Goal: Task Accomplishment & Management: Manage account settings

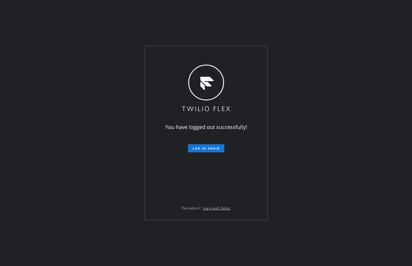
click at [38, 61] on div "You have logged out successfully! Log in again Flex Admin? Log in with Twilio." at bounding box center [206, 133] width 412 height 266
click at [212, 150] on span "Log in again" at bounding box center [206, 148] width 27 height 4
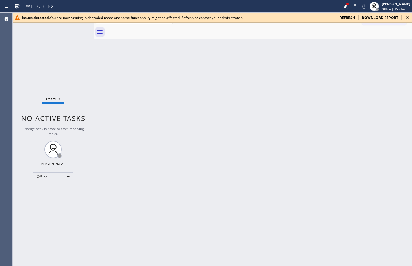
click at [345, 17] on span "refresh" at bounding box center [346, 17] width 15 height 5
click at [349, 19] on span "refresh" at bounding box center [346, 17] width 15 height 5
click at [353, 16] on span "refresh" at bounding box center [346, 17] width 15 height 5
click at [407, 17] on icon at bounding box center [407, 17] width 7 height 7
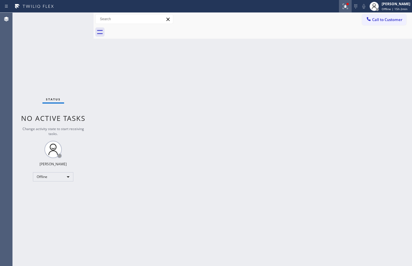
click at [343, 4] on icon at bounding box center [344, 6] width 3 height 4
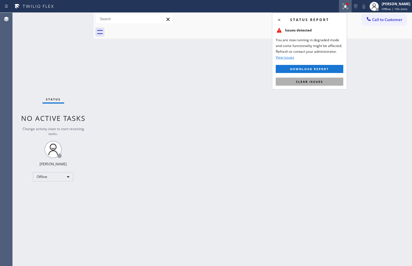
click at [311, 81] on span "Clear issues" at bounding box center [309, 82] width 27 height 4
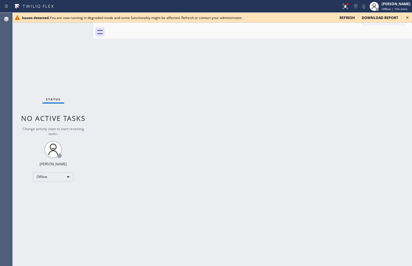
click at [406, 16] on icon at bounding box center [407, 17] width 7 height 7
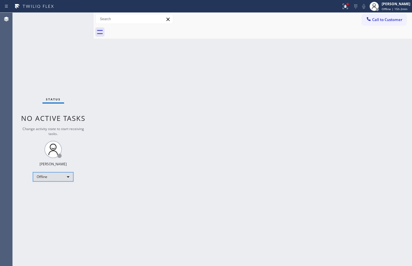
click at [57, 179] on div "Offline" at bounding box center [53, 176] width 40 height 9
click at [47, 191] on li "Available" at bounding box center [52, 192] width 39 height 7
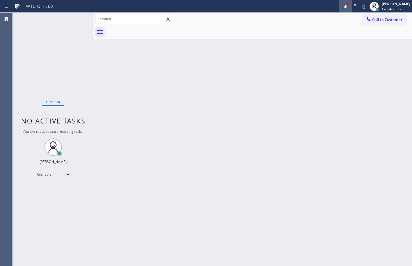
click at [342, 5] on icon at bounding box center [345, 6] width 7 height 7
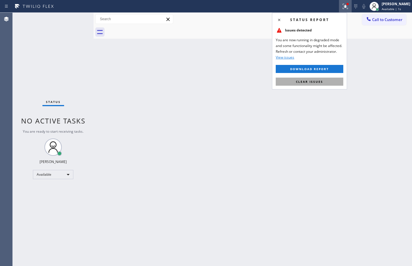
click at [309, 80] on span "Clear issues" at bounding box center [309, 82] width 27 height 4
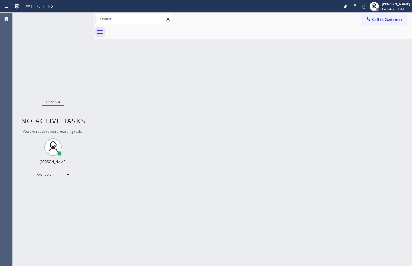
click at [94, 54] on div at bounding box center [94, 139] width 0 height 253
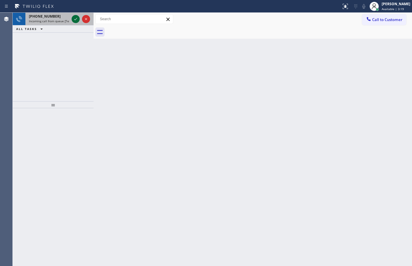
click at [77, 19] on icon at bounding box center [75, 19] width 3 height 2
click at [346, 5] on div at bounding box center [347, 4] width 2 height 2
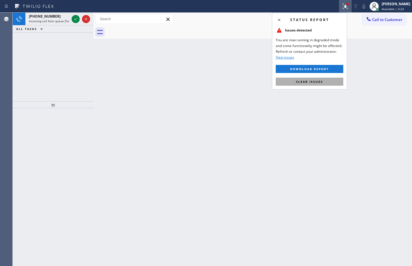
click at [321, 83] on span "Clear issues" at bounding box center [309, 82] width 27 height 4
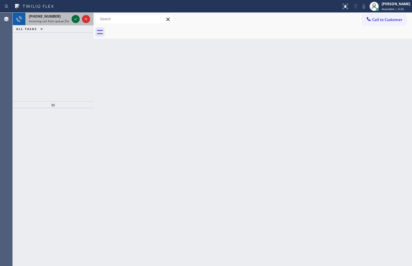
click at [77, 19] on icon at bounding box center [75, 19] width 7 height 7
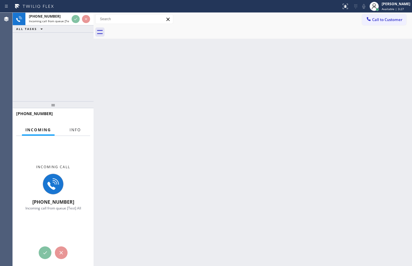
click at [75, 127] on button "Info" at bounding box center [75, 129] width 18 height 11
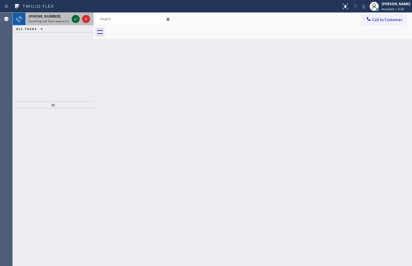
click at [76, 19] on icon at bounding box center [75, 19] width 3 height 2
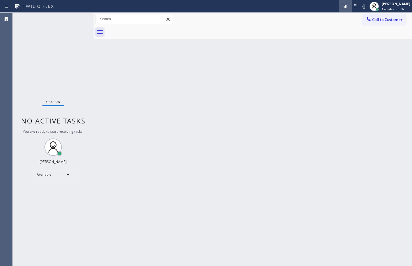
click at [342, 5] on icon at bounding box center [345, 6] width 7 height 7
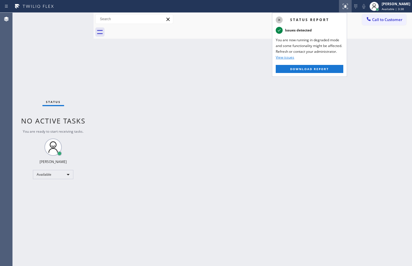
click at [278, 22] on icon at bounding box center [279, 19] width 7 height 7
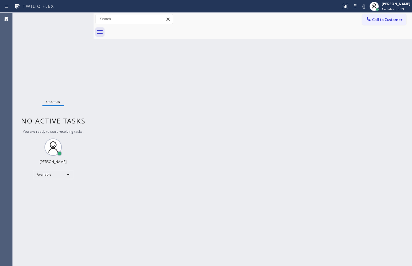
click at [270, 104] on div "Back to Dashboard Change Sender ID Customers Technicians Select a contact Outbo…" at bounding box center [253, 139] width 318 height 253
click at [87, 53] on div "Status No active tasks You are ready to start receiving tasks. [PERSON_NAME] Av…" at bounding box center [53, 139] width 81 height 253
click at [205, 133] on div "Back to Dashboard Change Sender ID Customers Technicians Select a contact Outbo…" at bounding box center [253, 139] width 318 height 253
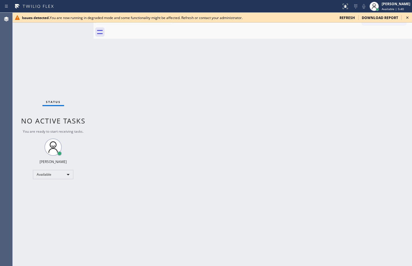
click at [406, 16] on icon at bounding box center [407, 17] width 7 height 7
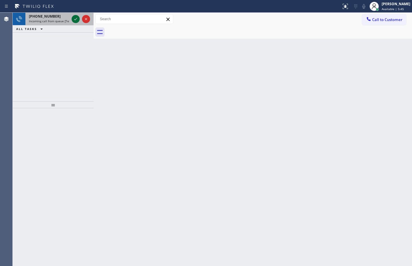
click at [78, 20] on icon at bounding box center [75, 19] width 7 height 7
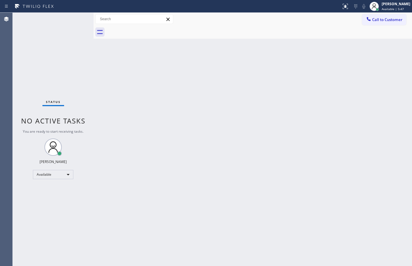
click at [78, 20] on div "Status No active tasks You are ready to start receiving tasks. [PERSON_NAME] Av…" at bounding box center [53, 139] width 81 height 253
click at [78, 21] on div "Status No active tasks You are ready to start receiving tasks. [PERSON_NAME] Av…" at bounding box center [53, 139] width 81 height 253
click at [344, 9] on div at bounding box center [345, 6] width 13 height 7
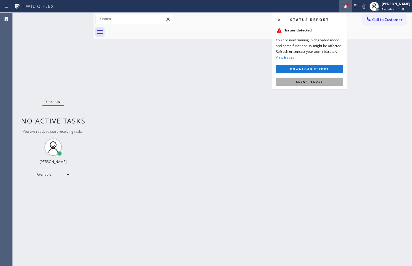
click at [332, 83] on button "Clear issues" at bounding box center [310, 82] width 68 height 8
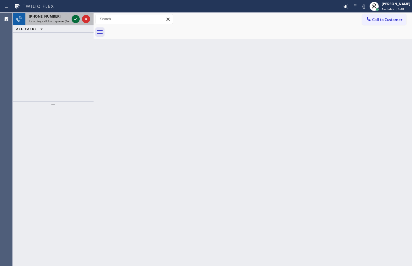
click at [74, 20] on icon at bounding box center [75, 19] width 7 height 7
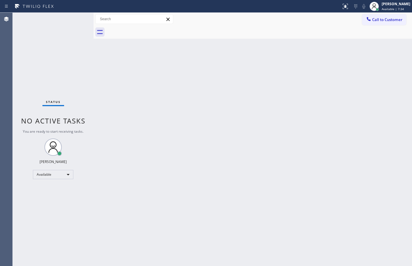
click at [88, 55] on div "Status No active tasks You are ready to start receiving tasks. [PERSON_NAME] Av…" at bounding box center [53, 139] width 81 height 253
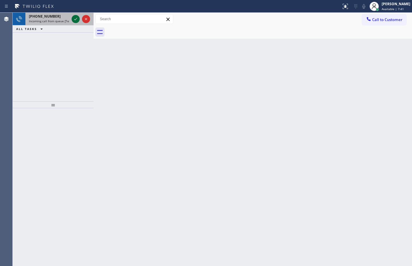
click at [73, 21] on icon at bounding box center [75, 19] width 7 height 7
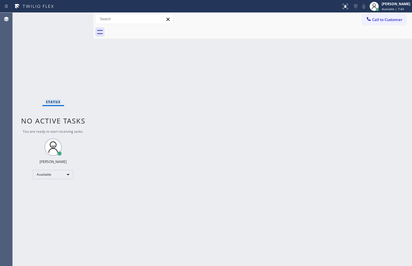
click at [74, 22] on div "Status No active tasks You are ready to start receiving tasks. [PERSON_NAME] Av…" at bounding box center [53, 139] width 81 height 253
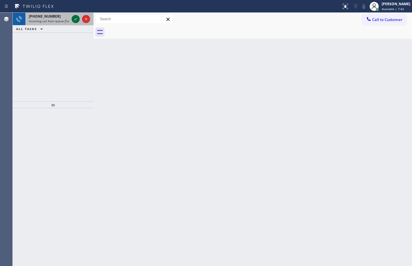
click at [78, 22] on icon at bounding box center [75, 19] width 7 height 7
click at [74, 18] on icon at bounding box center [75, 19] width 7 height 7
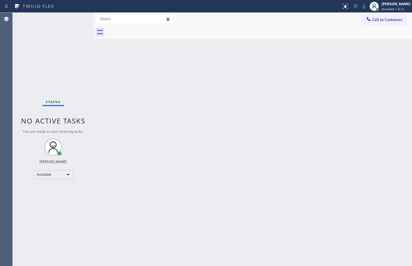
click at [102, 63] on div "Back to Dashboard Change Sender ID Customers Technicians Select a contact Outbo…" at bounding box center [253, 139] width 318 height 253
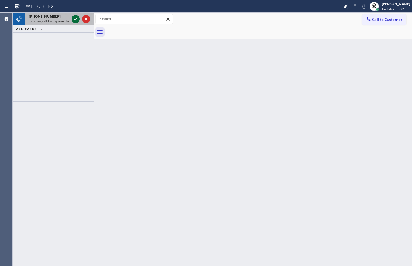
click at [73, 19] on icon at bounding box center [75, 19] width 7 height 7
click at [75, 23] on button at bounding box center [76, 19] width 8 height 8
click at [75, 21] on icon at bounding box center [75, 19] width 7 height 7
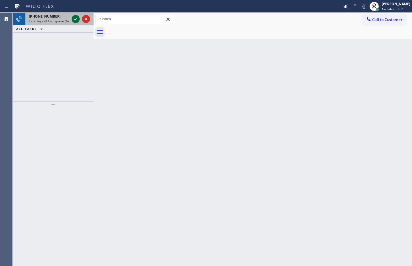
click at [75, 21] on icon at bounding box center [75, 19] width 7 height 7
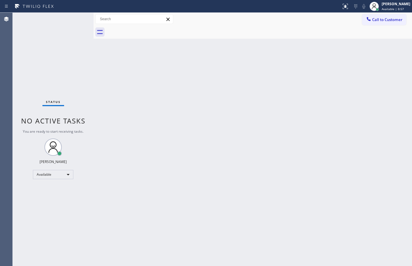
click at [75, 21] on div "Status No active tasks You are ready to start receiving tasks. [PERSON_NAME] Av…" at bounding box center [53, 139] width 81 height 253
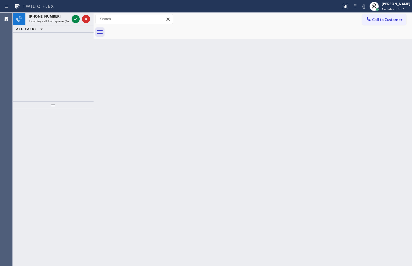
click at [75, 21] on icon at bounding box center [75, 19] width 7 height 7
click at [74, 18] on icon at bounding box center [75, 19] width 7 height 7
click at [78, 21] on icon at bounding box center [75, 19] width 7 height 7
click at [76, 18] on icon at bounding box center [75, 19] width 7 height 7
click at [77, 20] on icon at bounding box center [75, 19] width 7 height 7
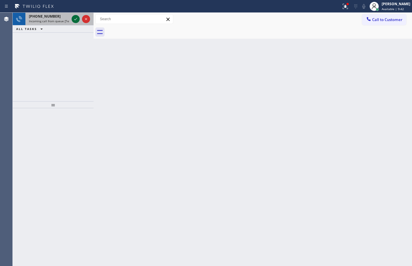
click at [77, 19] on icon at bounding box center [75, 19] width 7 height 7
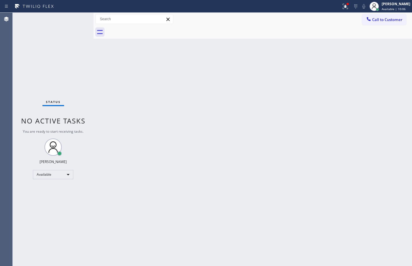
click at [191, 59] on div "Back to Dashboard Change Sender ID Customers Technicians Select a contact Outbo…" at bounding box center [253, 139] width 318 height 253
click at [343, 11] on button at bounding box center [345, 6] width 13 height 13
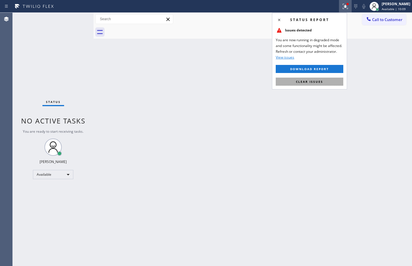
click at [315, 80] on span "Clear issues" at bounding box center [309, 82] width 27 height 4
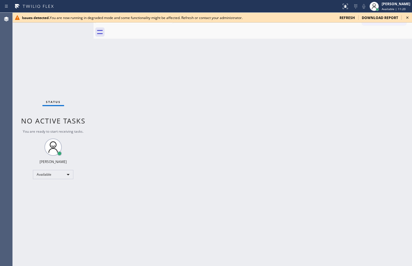
click at [407, 17] on icon at bounding box center [407, 17] width 2 height 2
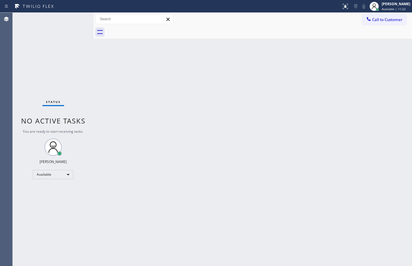
click at [161, 100] on div "Back to Dashboard Change Sender ID Customers Technicians Select a contact Outbo…" at bounding box center [253, 139] width 318 height 253
click at [65, 171] on div "Available" at bounding box center [53, 174] width 40 height 9
click at [55, 195] on li "Unavailable" at bounding box center [52, 197] width 39 height 7
click at [184, 194] on div "Back to Dashboard Change Sender ID Customers Technicians Select a contact Outbo…" at bounding box center [253, 139] width 318 height 253
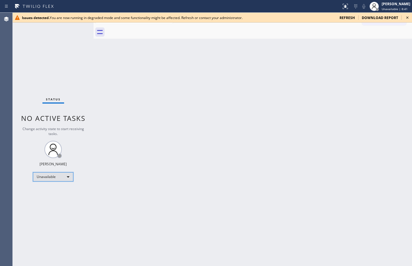
click at [60, 177] on div "Unavailable" at bounding box center [53, 176] width 40 height 9
click at [150, 129] on div at bounding box center [206, 133] width 412 height 266
click at [343, 17] on span "refresh" at bounding box center [346, 17] width 15 height 5
click at [208, 123] on div "Back to Dashboard Change Sender ID Customers Technicians Select a contact Outbo…" at bounding box center [253, 139] width 318 height 253
click at [196, 134] on div "Back to Dashboard Change Sender ID Customers Technicians Select a contact Outbo…" at bounding box center [253, 139] width 318 height 253
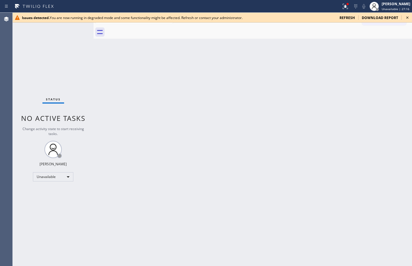
click at [284, 21] on div "Issues detected. You are now running in degraded mode and some functionality mi…" at bounding box center [212, 18] width 399 height 10
click at [99, 45] on div "Back to Dashboard Change Sender ID Customers Technicians Select a contact Outbo…" at bounding box center [253, 139] width 318 height 253
click at [199, 93] on div "Back to Dashboard Change Sender ID Customers Technicians Select a contact Outbo…" at bounding box center [253, 139] width 318 height 253
click at [212, 265] on div "Back to Dashboard Change Sender ID Customers Technicians Select a contact Outbo…" at bounding box center [253, 139] width 318 height 253
click at [309, 241] on div "Back to Dashboard Change Sender ID Customers Technicians Select a contact Outbo…" at bounding box center [253, 139] width 318 height 253
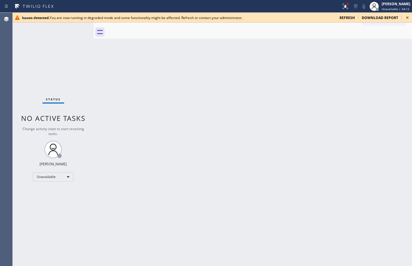
click at [223, 122] on div "Back to Dashboard Change Sender ID Customers Technicians Select a contact Outbo…" at bounding box center [253, 139] width 318 height 253
click at [172, 92] on div "Back to Dashboard Change Sender ID Customers Technicians Select a contact Outbo…" at bounding box center [253, 139] width 318 height 253
